Goal: Information Seeking & Learning: Learn about a topic

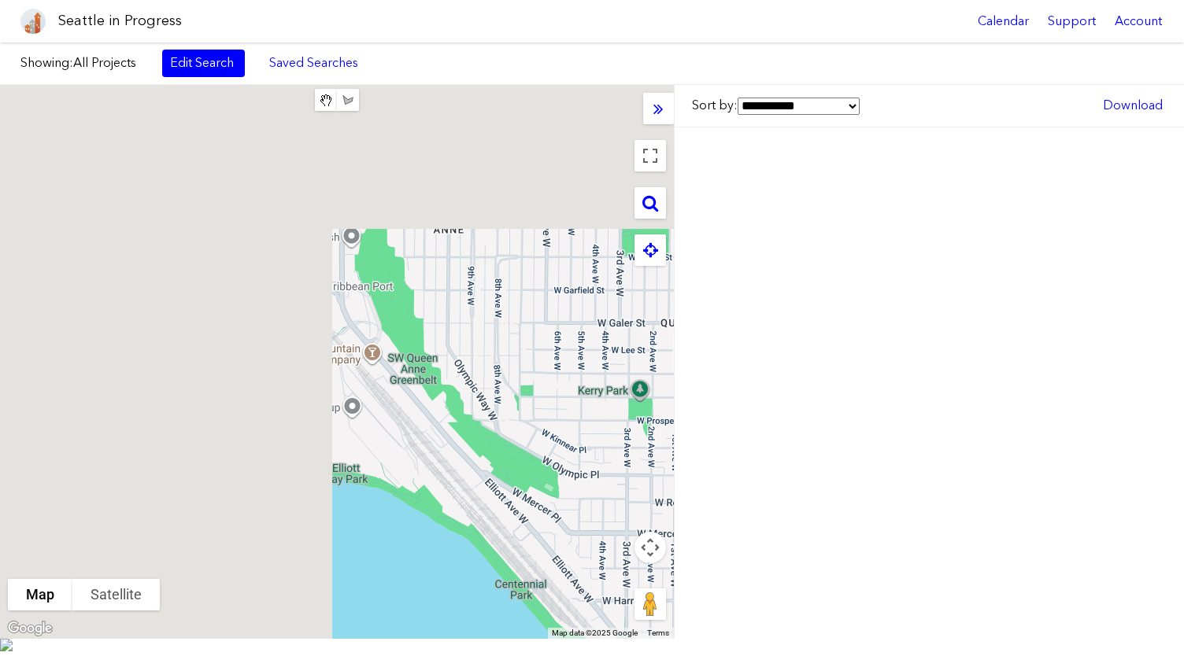
drag, startPoint x: 240, startPoint y: 261, endPoint x: 777, endPoint y: 568, distance: 618.9
click at [777, 568] on div "**********" at bounding box center [592, 362] width 1184 height 554
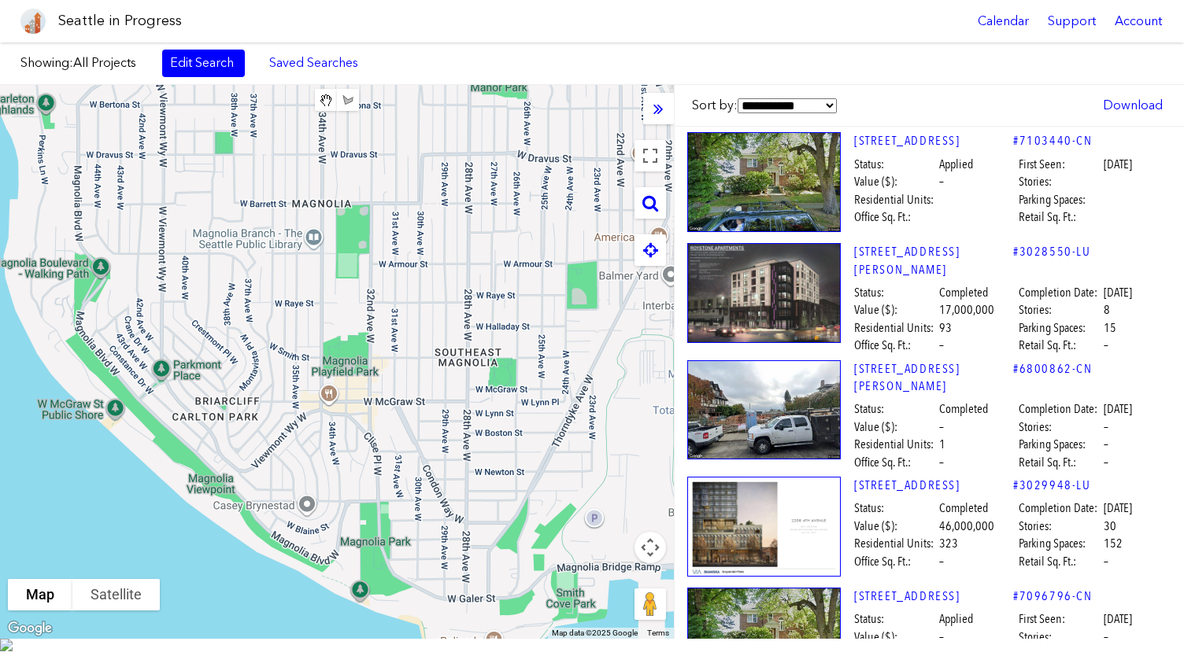
drag, startPoint x: 313, startPoint y: 332, endPoint x: 211, endPoint y: 292, distance: 109.9
click at [211, 292] on div at bounding box center [337, 362] width 674 height 554
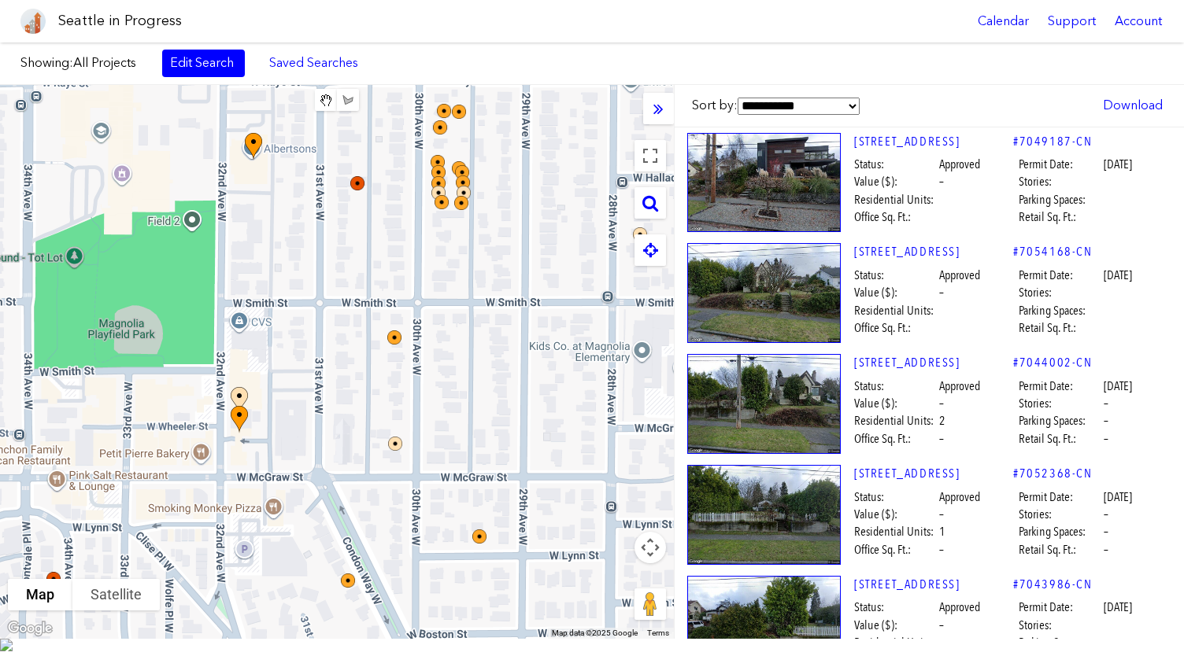
click at [250, 156] on img at bounding box center [261, 161] width 47 height 68
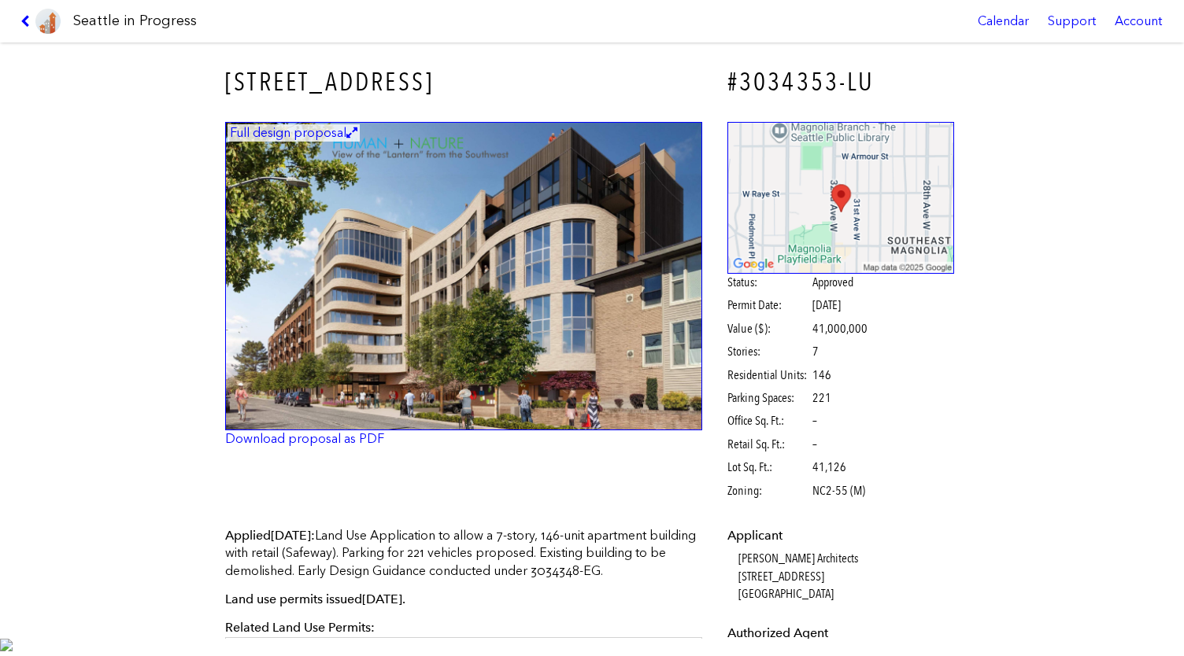
click at [467, 157] on img at bounding box center [463, 276] width 477 height 309
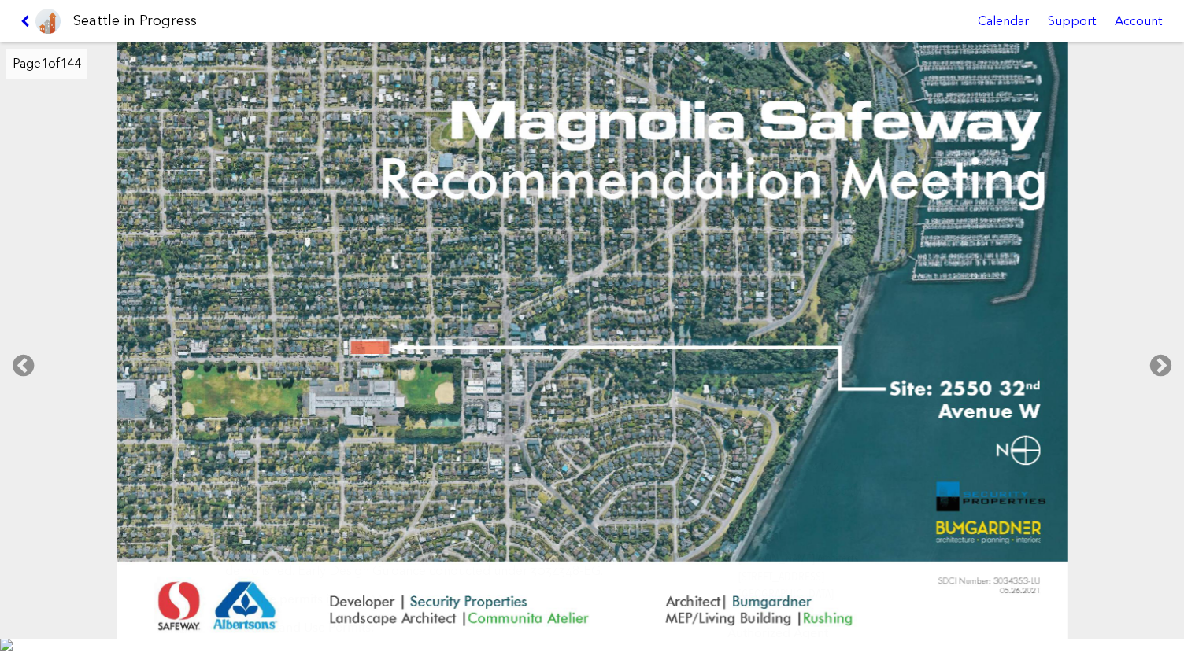
click at [29, 24] on icon at bounding box center [27, 21] width 15 height 13
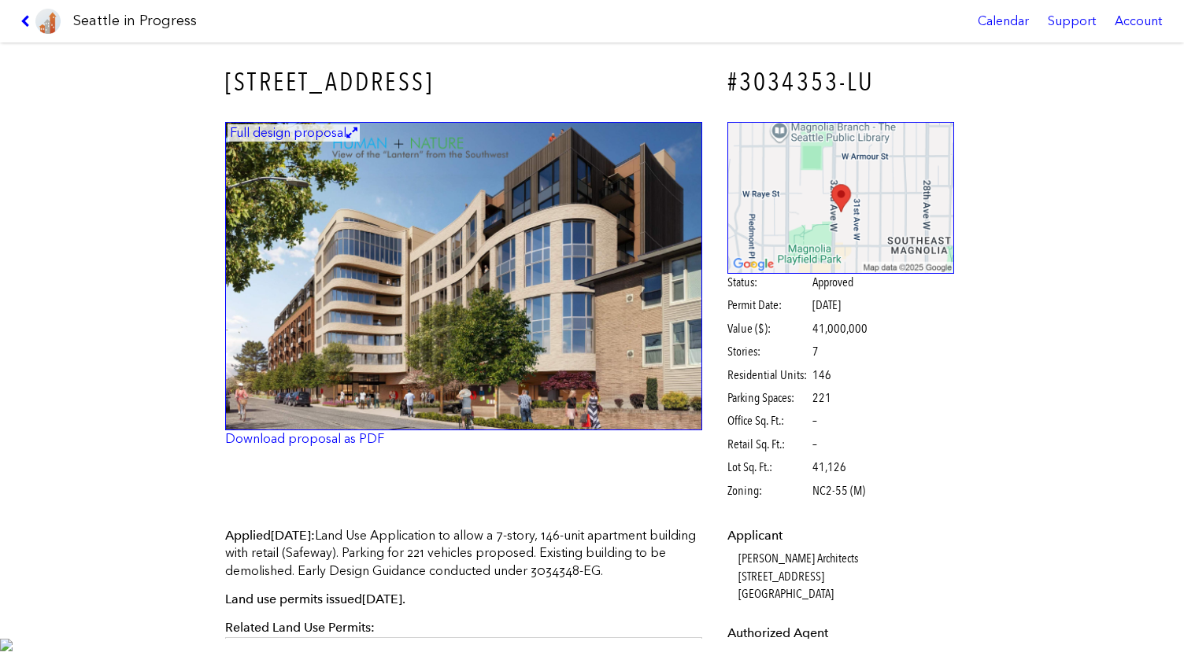
click at [456, 389] on img at bounding box center [463, 276] width 477 height 309
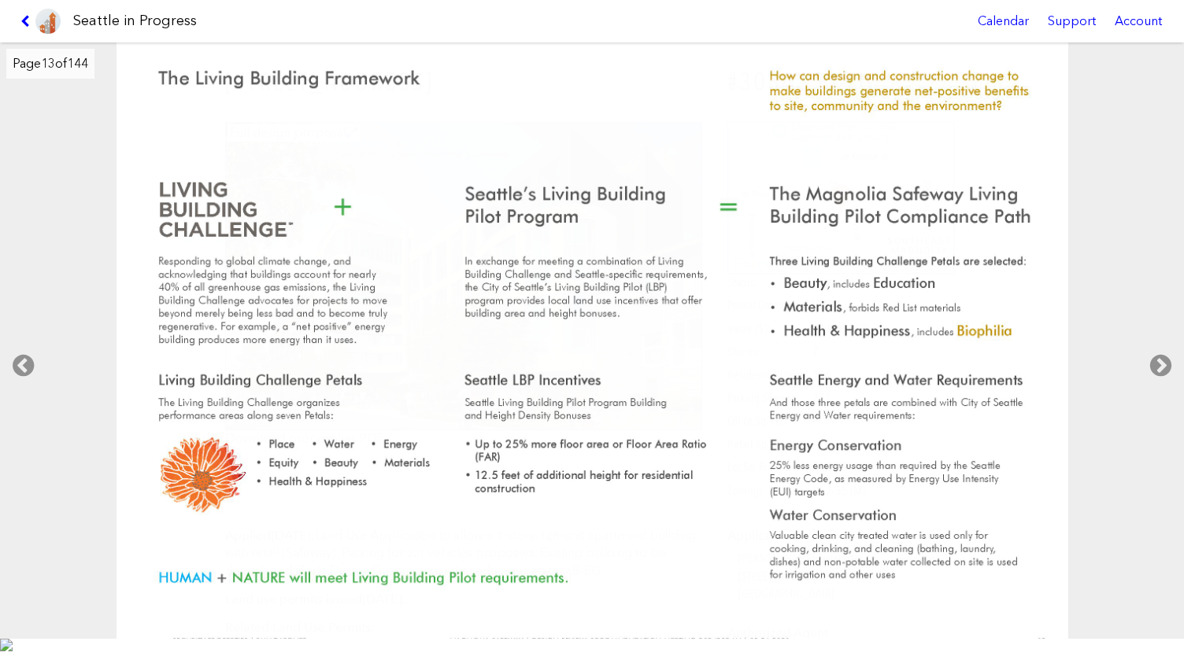
click at [456, 389] on img at bounding box center [591, 349] width 951 height 615
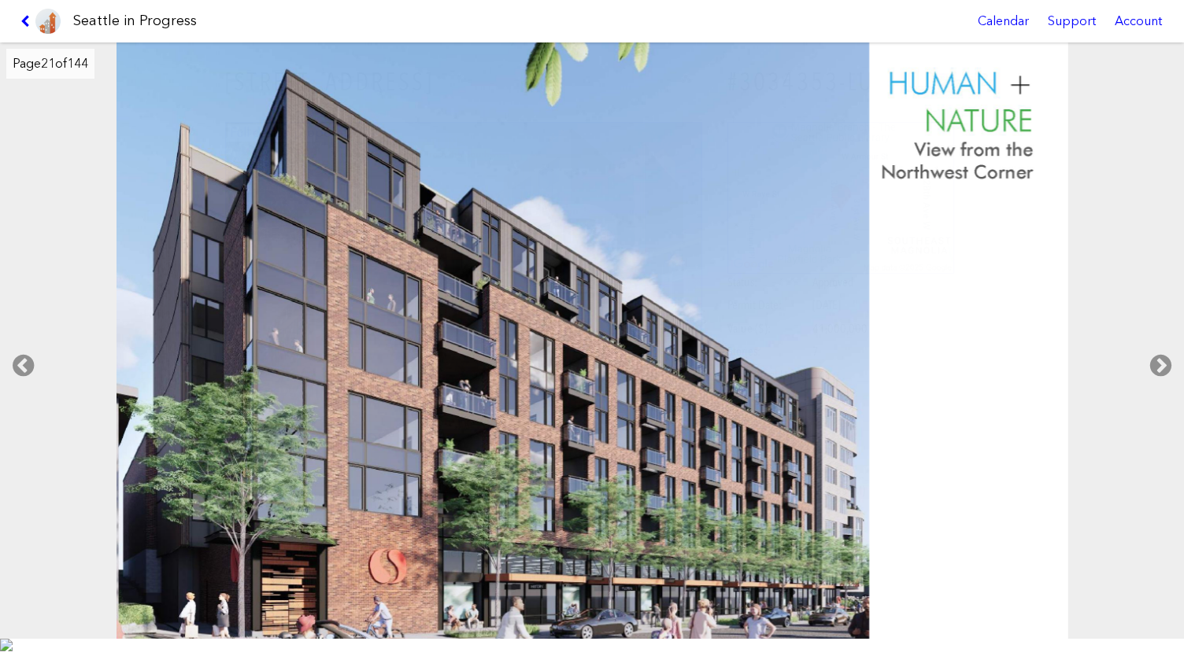
click at [456, 389] on img at bounding box center [591, 349] width 951 height 615
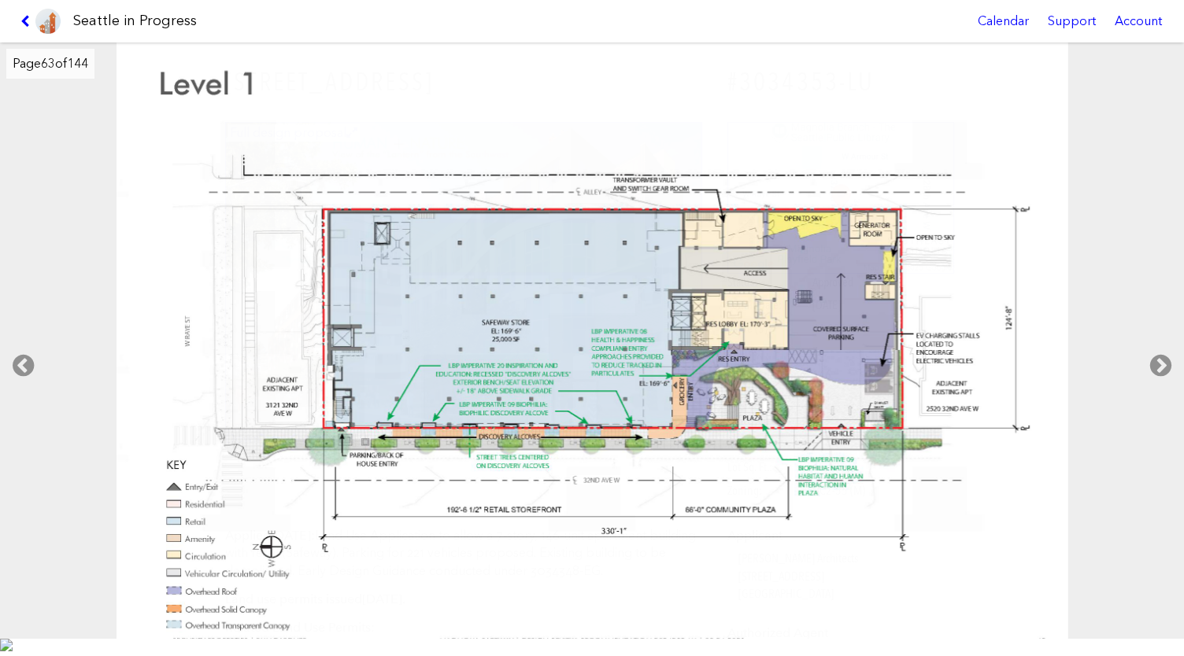
click at [32, 10] on link at bounding box center [40, 21] width 53 height 42
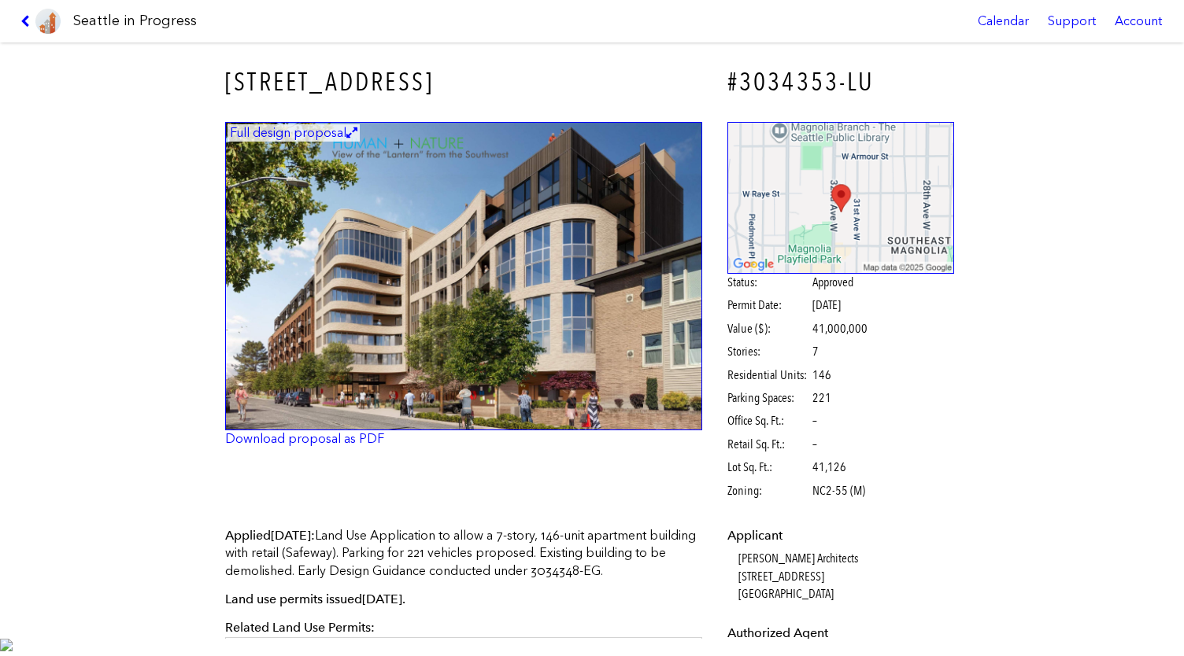
click at [359, 268] on img at bounding box center [463, 276] width 477 height 309
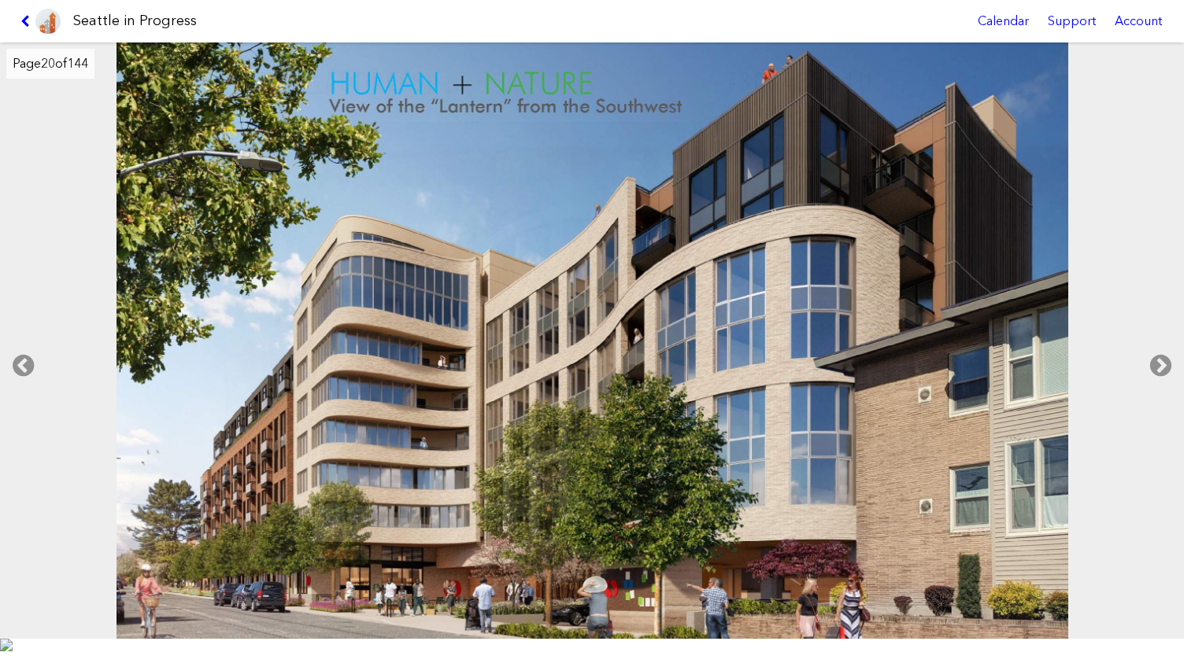
click at [25, 14] on link at bounding box center [40, 21] width 53 height 42
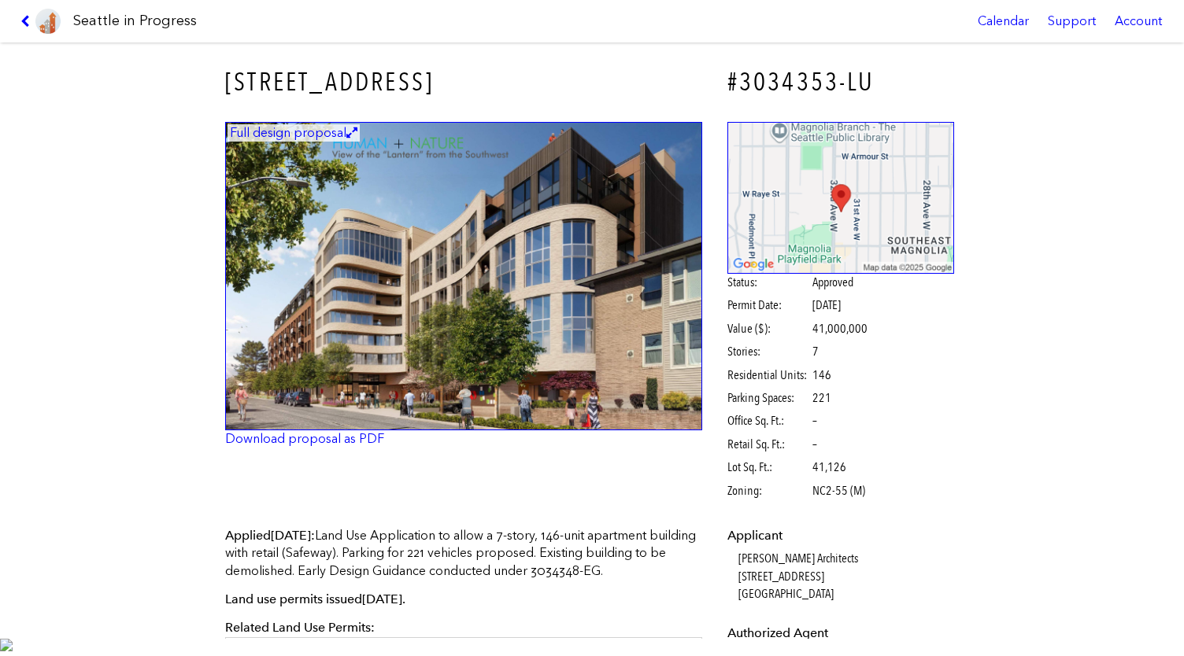
click at [436, 365] on img at bounding box center [463, 276] width 477 height 309
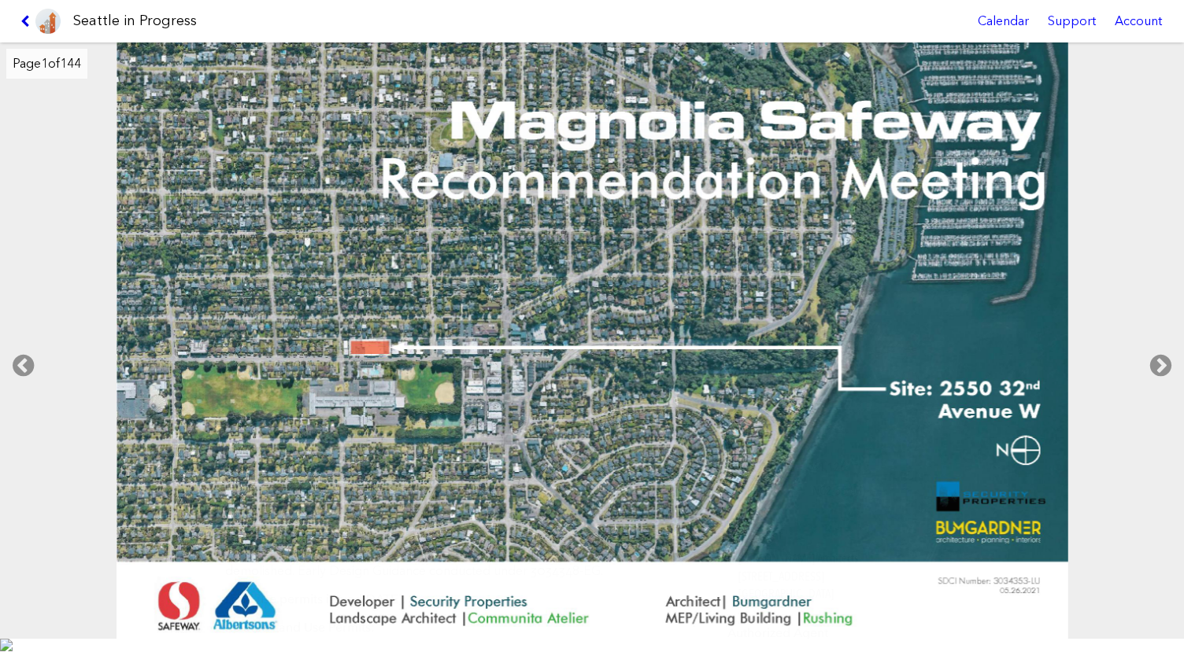
click at [24, 27] on icon at bounding box center [27, 21] width 15 height 13
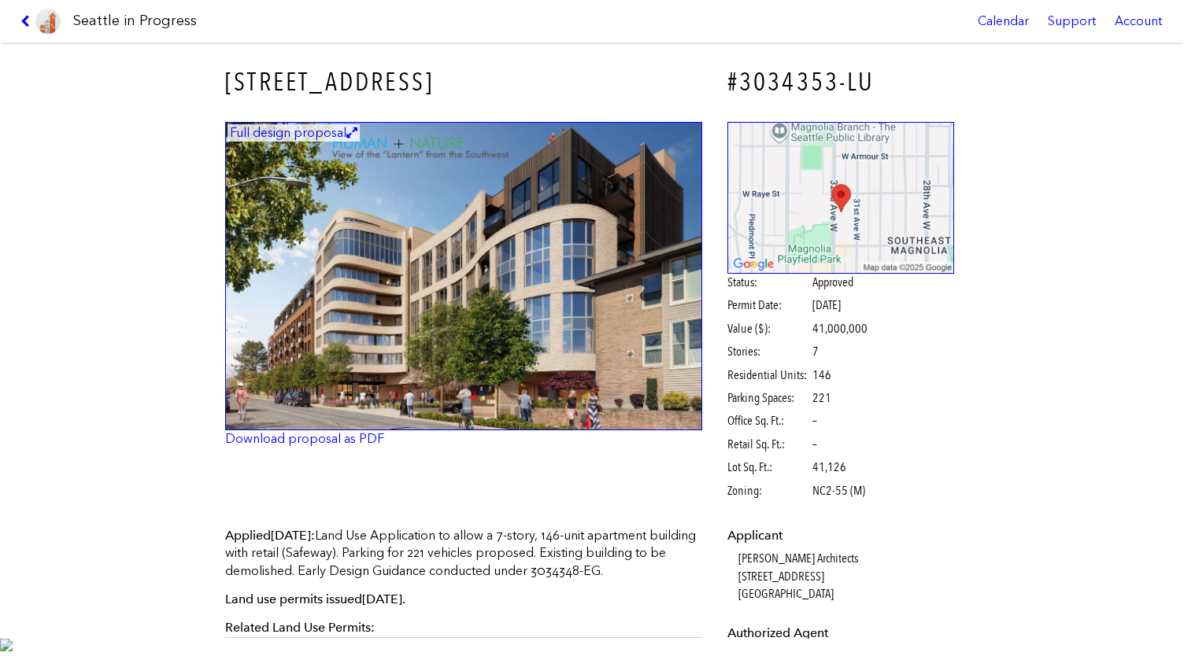
click at [267, 356] on img at bounding box center [463, 276] width 477 height 309
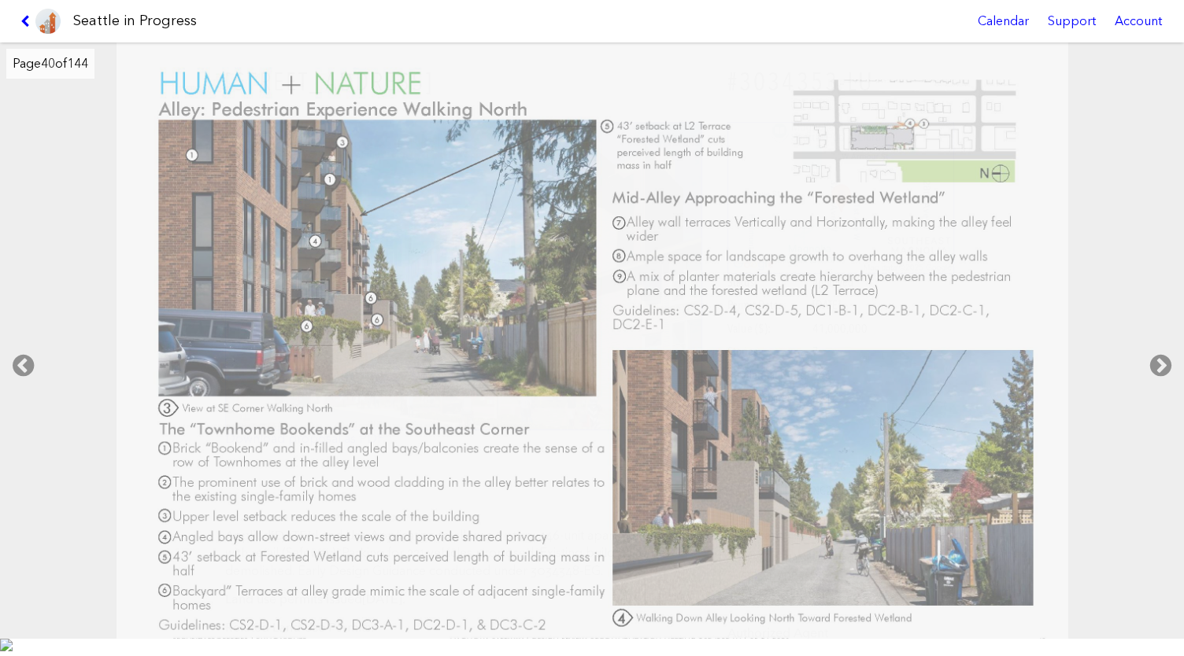
click at [428, 176] on img at bounding box center [591, 349] width 951 height 615
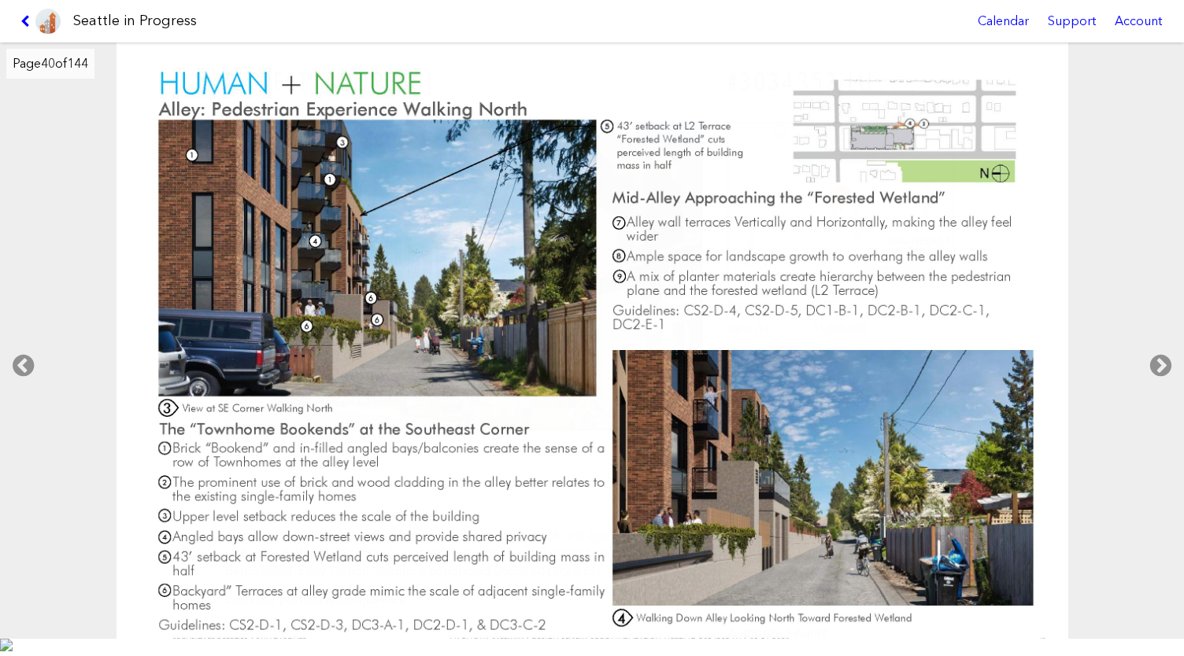
click at [428, 176] on img at bounding box center [591, 349] width 951 height 615
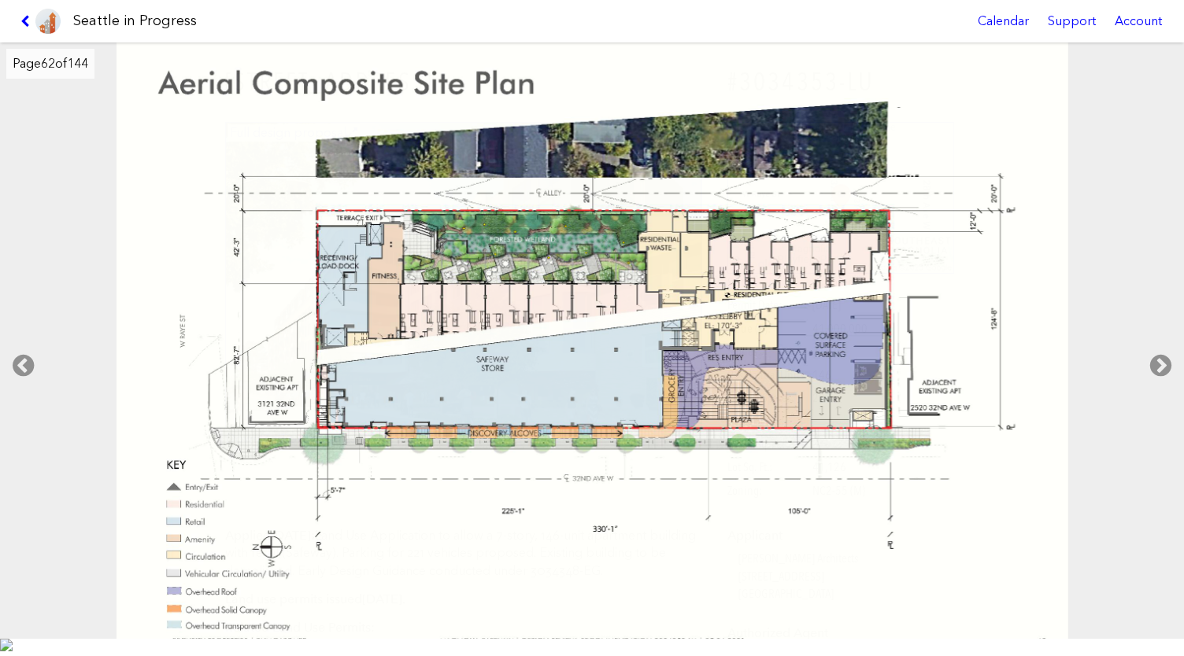
click at [775, 550] on img at bounding box center [591, 349] width 951 height 615
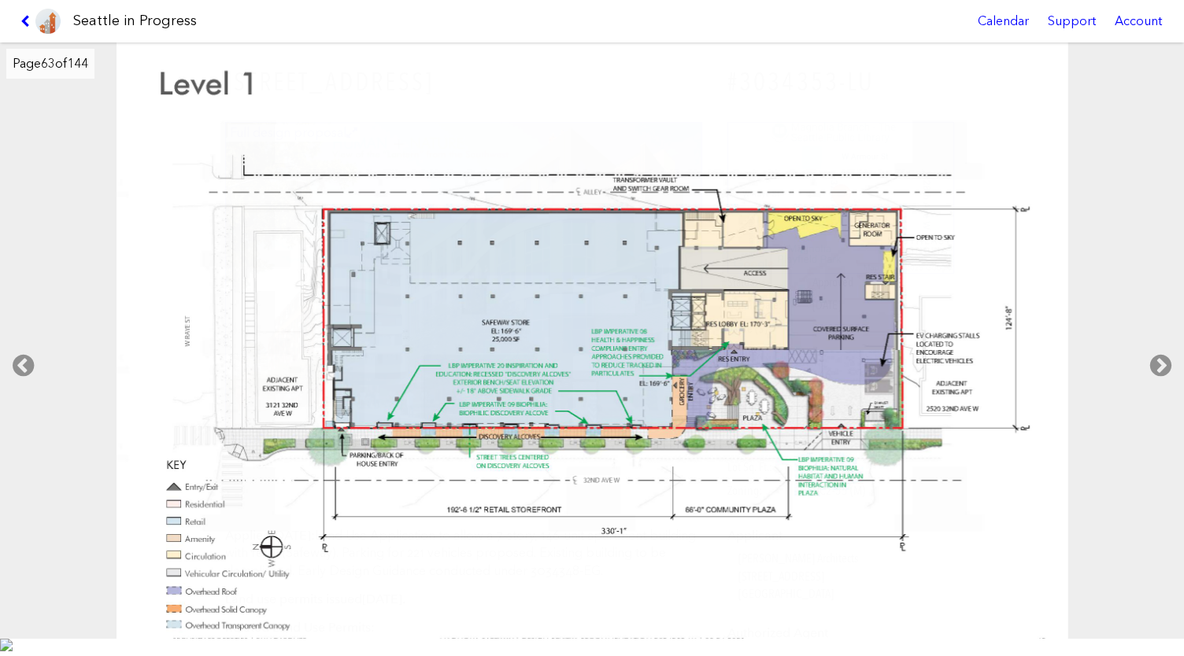
click at [792, 106] on img at bounding box center [591, 349] width 951 height 615
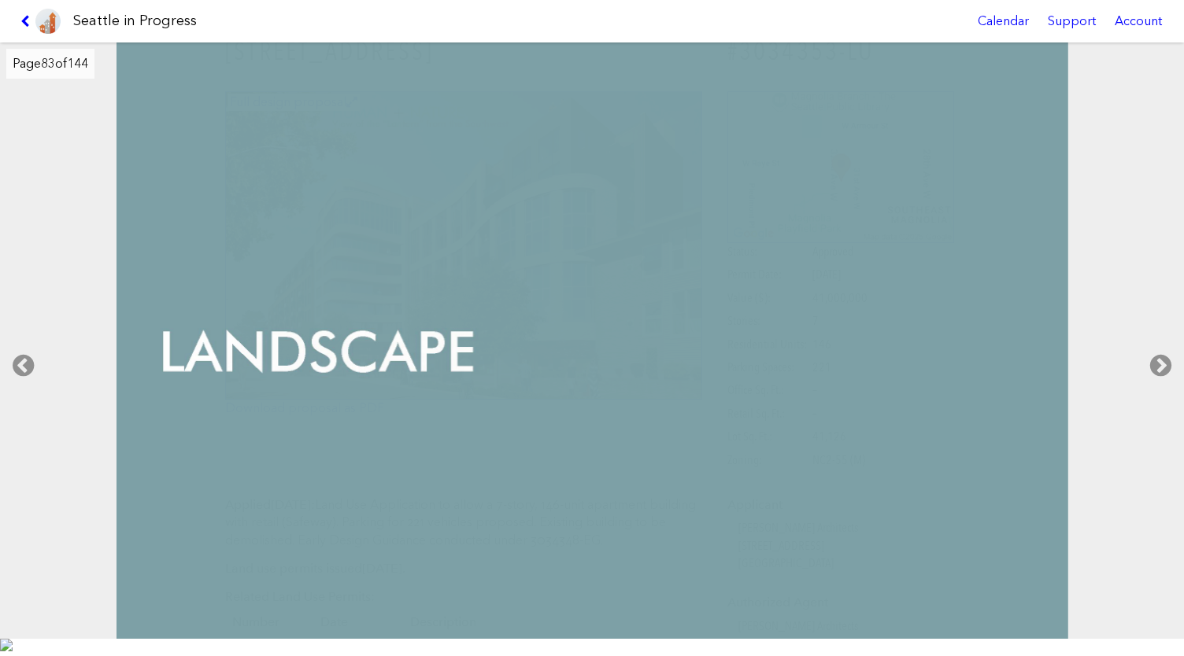
scroll to position [31, 0]
